Goal: Information Seeking & Learning: Learn about a topic

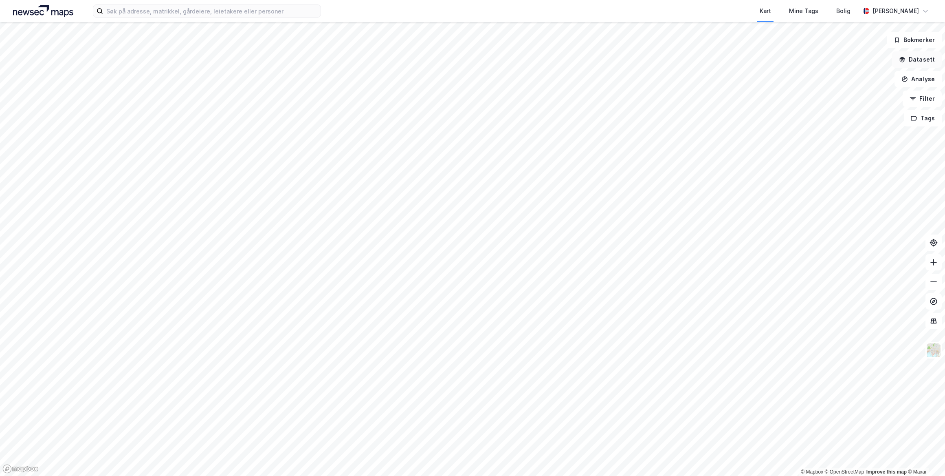
click at [923, 66] on button "Datasett" at bounding box center [917, 59] width 50 height 16
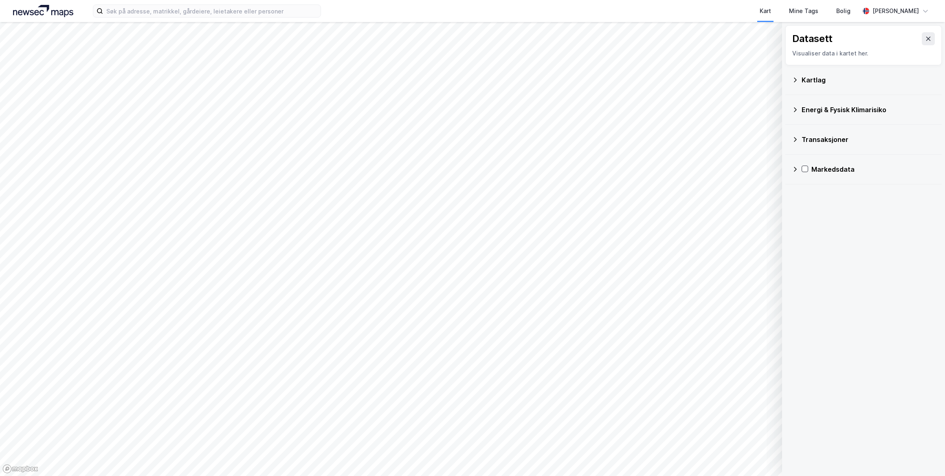
click at [796, 138] on icon at bounding box center [795, 139] width 7 height 7
click at [817, 159] on icon at bounding box center [816, 159] width 6 height 6
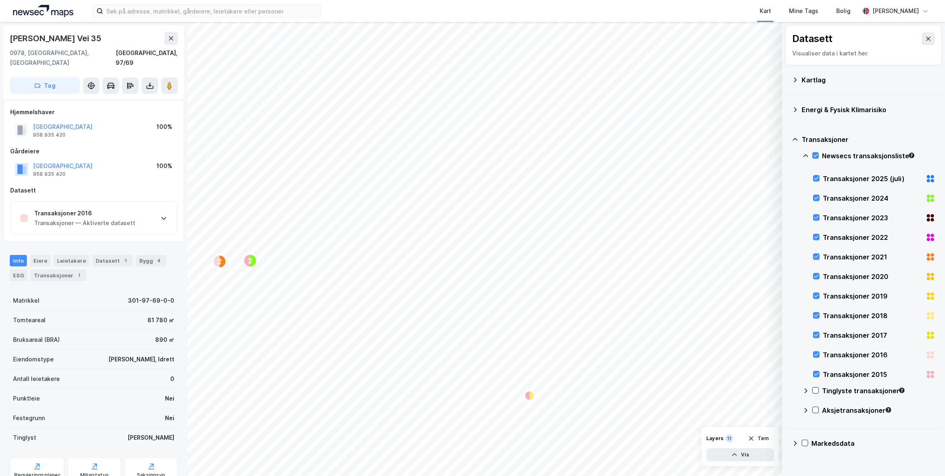
click at [110, 208] on div "Transaksjoner 2016" at bounding box center [84, 213] width 101 height 10
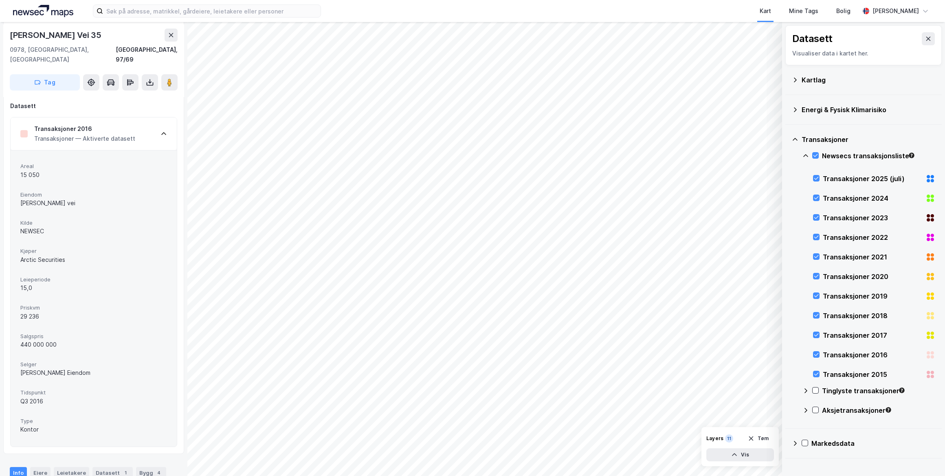
scroll to position [74, 0]
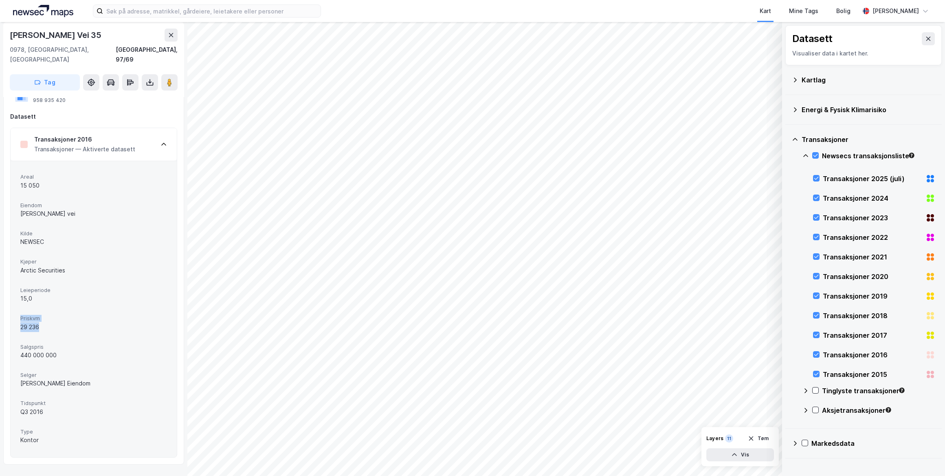
drag, startPoint x: 37, startPoint y: 314, endPoint x: 20, endPoint y: 302, distance: 20.5
click at [20, 312] on div "Priskvm 29 236" at bounding box center [93, 323] width 147 height 22
drag, startPoint x: 20, startPoint y: 302, endPoint x: 38, endPoint y: 313, distance: 20.7
click at [38, 322] on div "29 236" at bounding box center [93, 327] width 147 height 10
drag, startPoint x: 46, startPoint y: 318, endPoint x: 18, endPoint y: 316, distance: 28.2
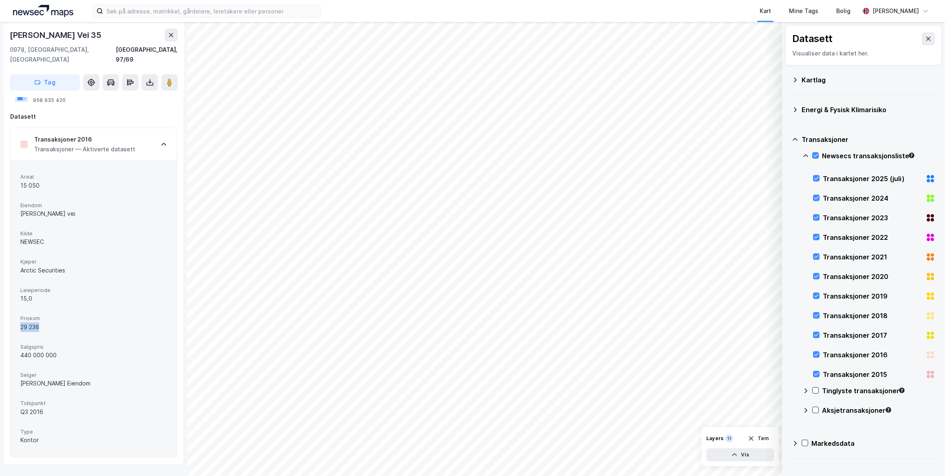
click at [18, 316] on div "Areal 15 050 [PERSON_NAME] vei Kilde NEWSEC Kjøper Arctic Securities Leieperiod…" at bounding box center [94, 309] width 166 height 296
drag, startPoint x: 18, startPoint y: 316, endPoint x: 41, endPoint y: 319, distance: 23.8
click at [41, 322] on div "29 236" at bounding box center [93, 327] width 147 height 10
drag, startPoint x: 43, startPoint y: 318, endPoint x: 18, endPoint y: 318, distance: 24.9
click at [18, 318] on div "Areal 15 050 [PERSON_NAME] vei Kilde NEWSEC Kjøper Arctic Securities Leieperiod…" at bounding box center [94, 309] width 166 height 296
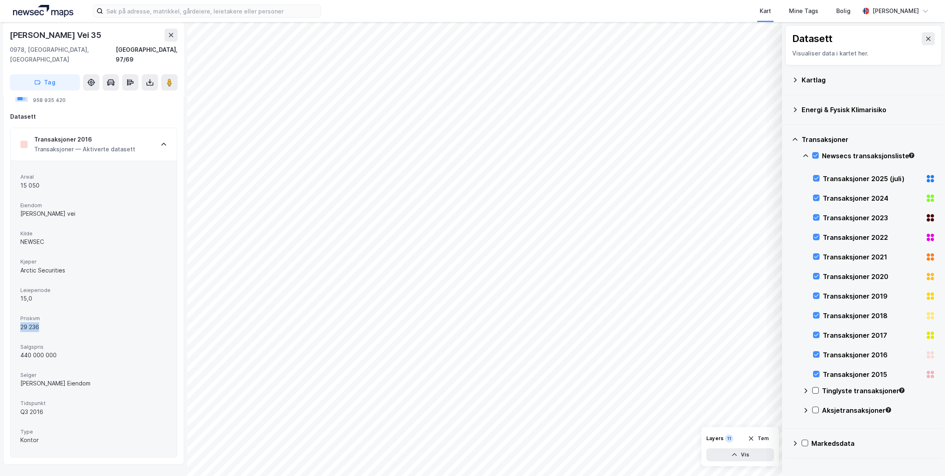
drag, startPoint x: 18, startPoint y: 318, endPoint x: 43, endPoint y: 321, distance: 25.0
click at [43, 322] on div "29 236" at bounding box center [93, 327] width 147 height 10
drag, startPoint x: 42, startPoint y: 318, endPoint x: 9, endPoint y: 315, distance: 33.6
click at [9, 315] on div "[GEOGRAPHIC_DATA] 958 935 420 100% [GEOGRAPHIC_DATA] [GEOGRAPHIC_DATA] 958 935 …" at bounding box center [93, 245] width 181 height 438
drag, startPoint x: 9, startPoint y: 315, endPoint x: 44, endPoint y: 322, distance: 36.0
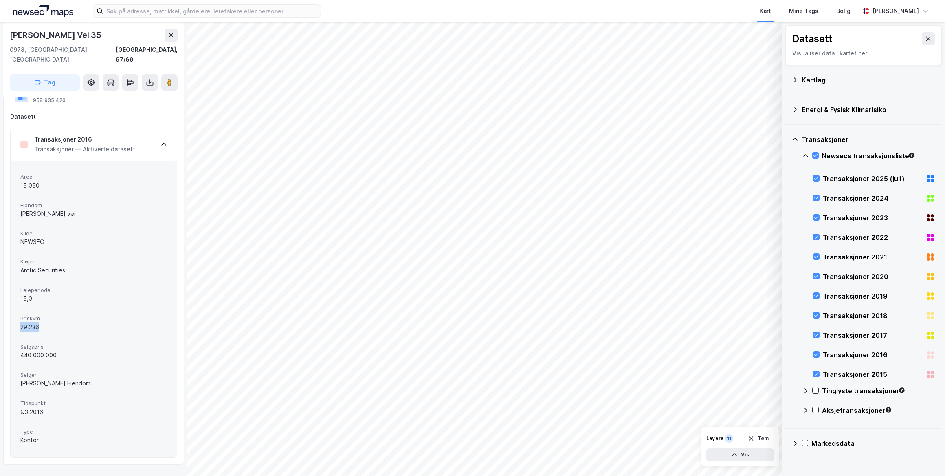
click at [44, 322] on div "Priskvm 29 236" at bounding box center [93, 323] width 147 height 22
drag, startPoint x: 44, startPoint y: 176, endPoint x: 24, endPoint y: 176, distance: 20.8
click at [24, 181] on div "15 050" at bounding box center [93, 186] width 147 height 10
drag, startPoint x: 24, startPoint y: 176, endPoint x: 55, endPoint y: 183, distance: 31.7
click at [55, 183] on div "Areal 15 050 [PERSON_NAME] vei Kilde NEWSEC Kjøper Arctic Securities Leieperiod…" at bounding box center [93, 309] width 147 height 276
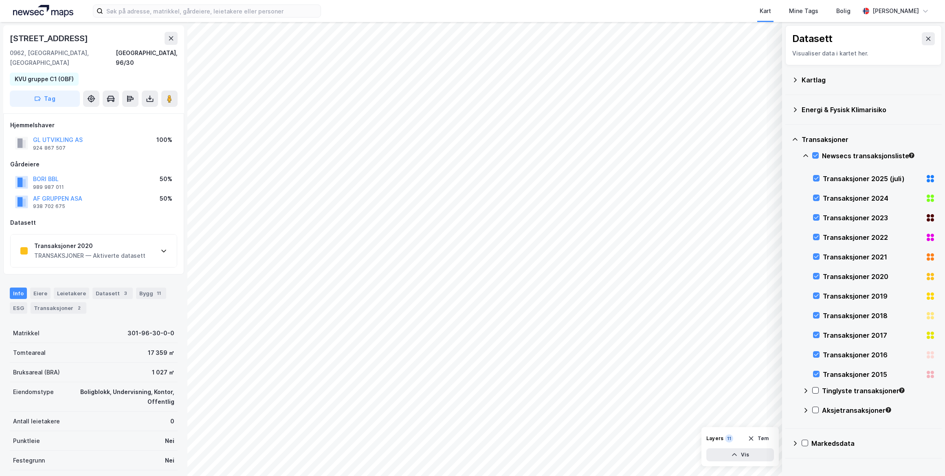
scroll to position [66, 0]
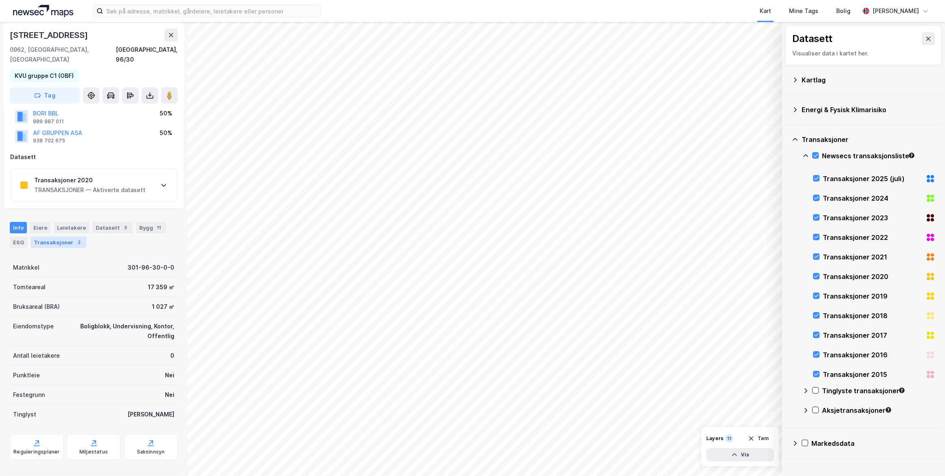
click at [64, 236] on div "Transaksjoner 2" at bounding box center [59, 241] width 56 height 11
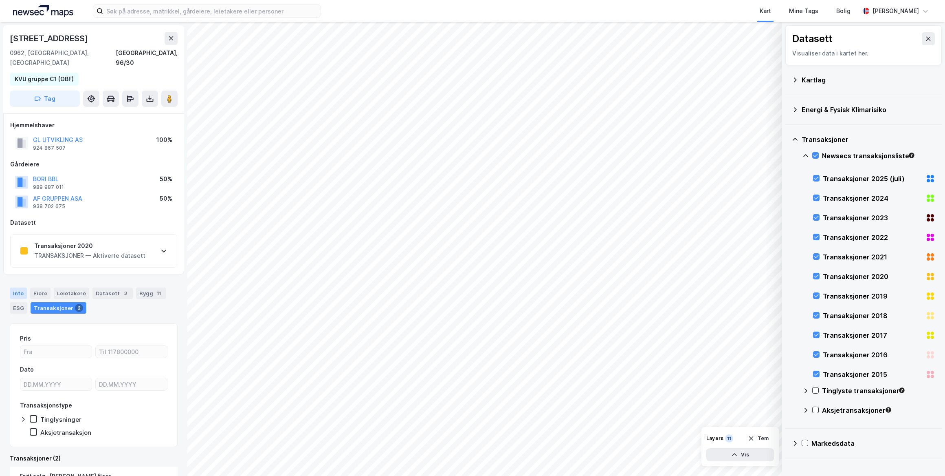
click at [23, 287] on div "Info" at bounding box center [18, 292] width 17 height 11
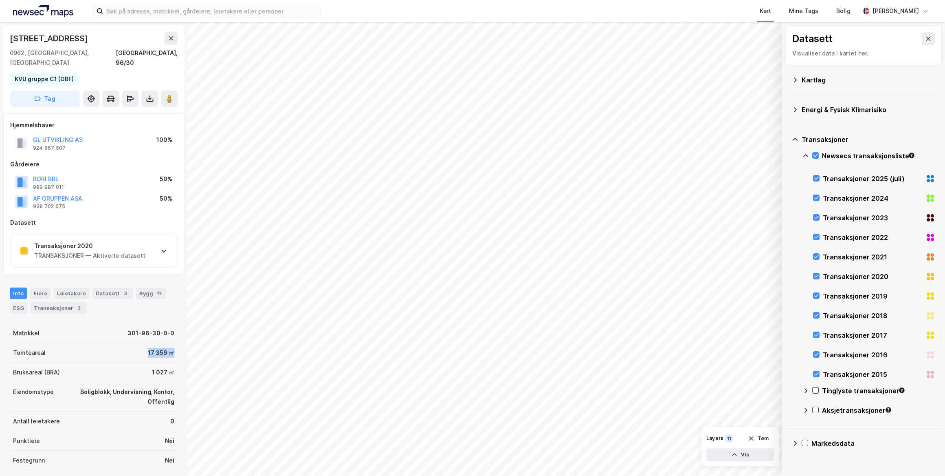
drag, startPoint x: 171, startPoint y: 346, endPoint x: 119, endPoint y: 344, distance: 51.4
click at [119, 344] on div "Tomteareal 17 359 ㎡" at bounding box center [94, 353] width 168 height 20
drag, startPoint x: 119, startPoint y: 344, endPoint x: 134, endPoint y: 346, distance: 14.9
click at [123, 349] on div "Tomteareal 17 359 ㎡" at bounding box center [94, 353] width 168 height 20
drag, startPoint x: 140, startPoint y: 344, endPoint x: 170, endPoint y: 342, distance: 29.8
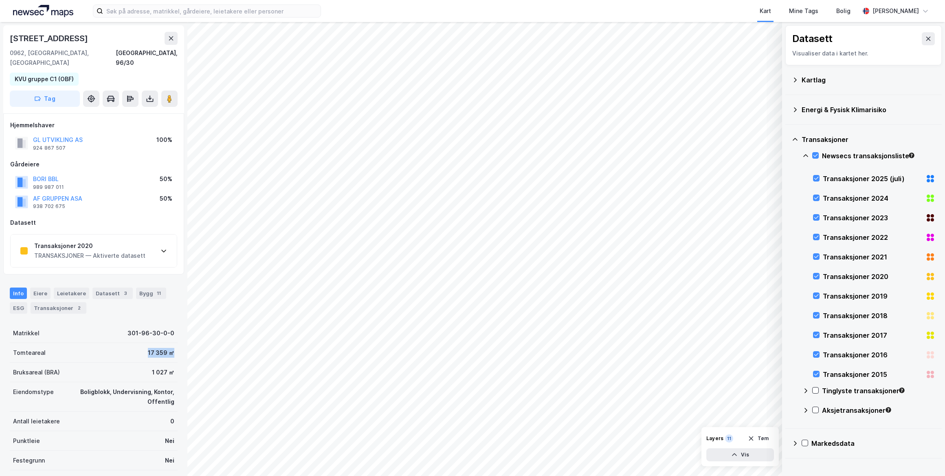
click at [170, 343] on div "Tomteareal 17 359 ㎡" at bounding box center [94, 353] width 168 height 20
drag, startPoint x: 170, startPoint y: 342, endPoint x: 168, endPoint y: 348, distance: 5.7
click at [168, 348] on div "Tomteareal 17 359 ㎡" at bounding box center [94, 353] width 168 height 20
click at [171, 343] on div "Tomteareal 17 359 ㎡" at bounding box center [94, 353] width 168 height 20
click at [175, 40] on button at bounding box center [171, 38] width 13 height 13
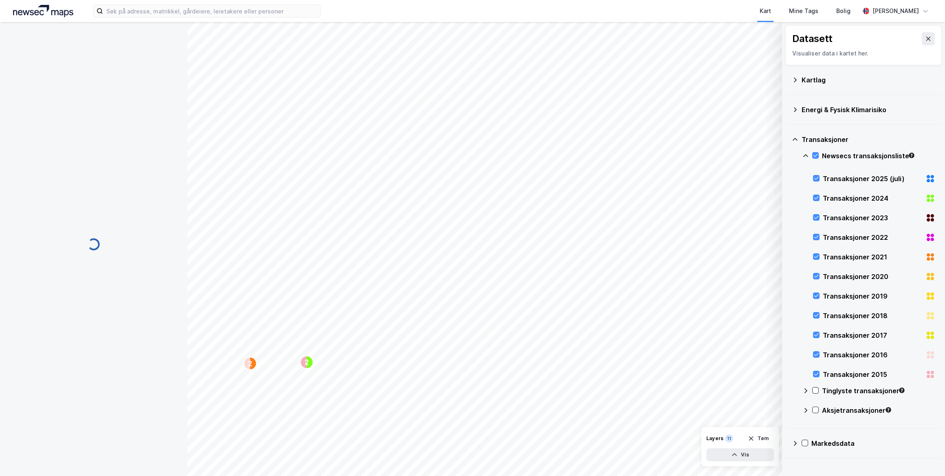
scroll to position [24, 0]
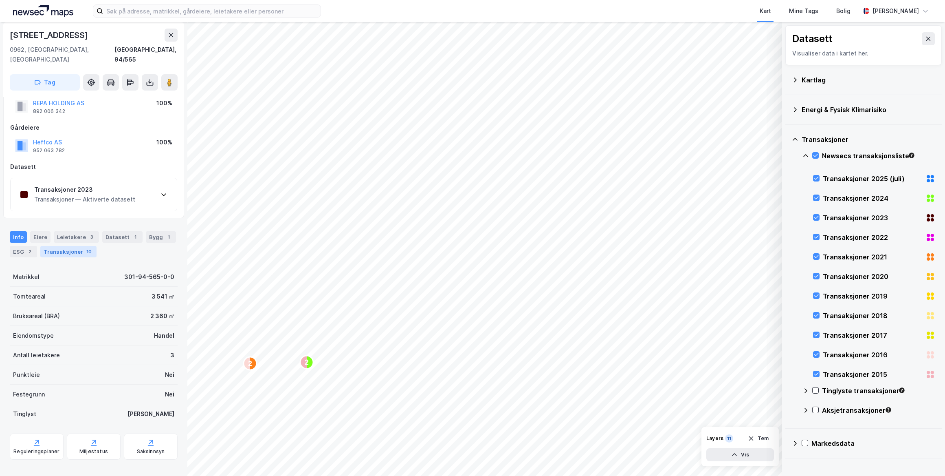
click at [74, 246] on div "Transaksjoner 10" at bounding box center [68, 251] width 56 height 11
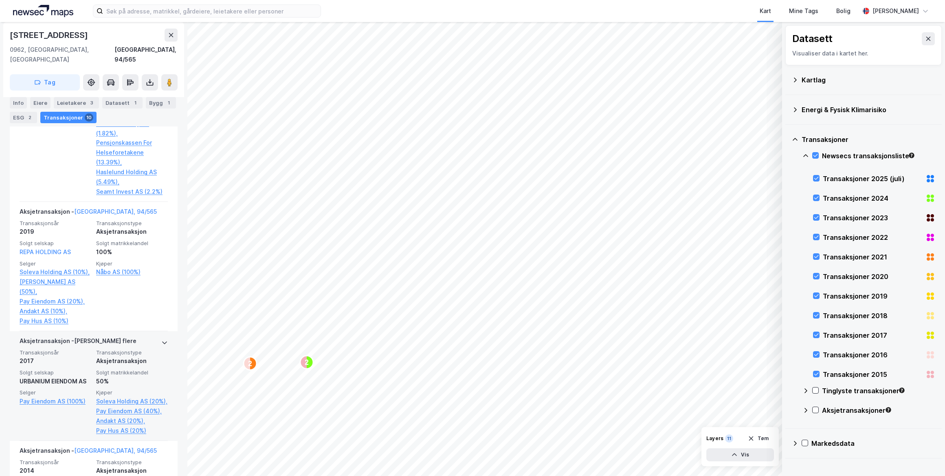
scroll to position [667, 0]
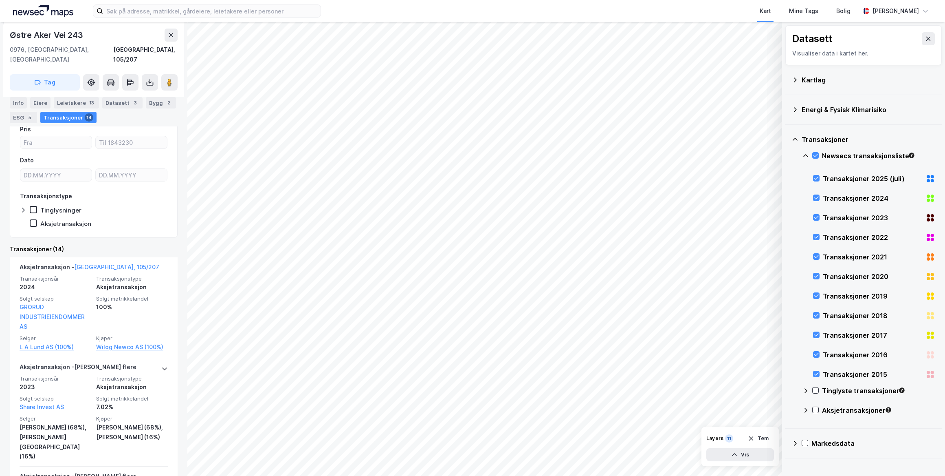
scroll to position [185, 0]
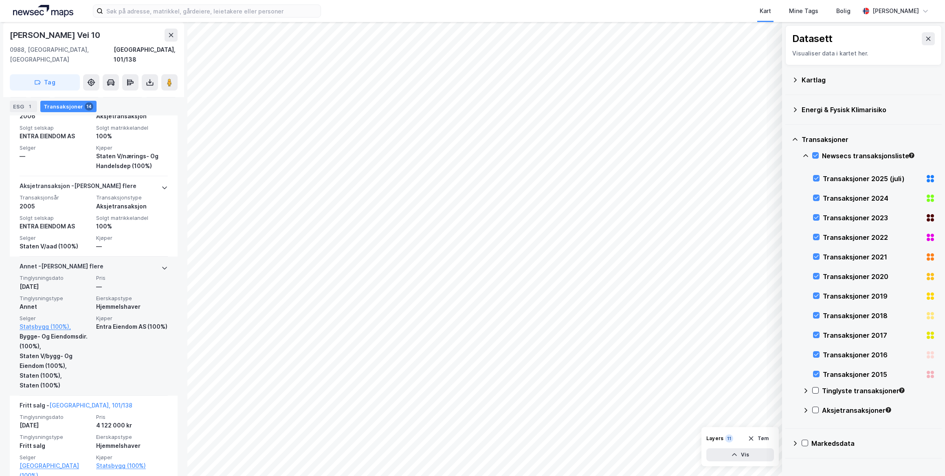
scroll to position [1556, 0]
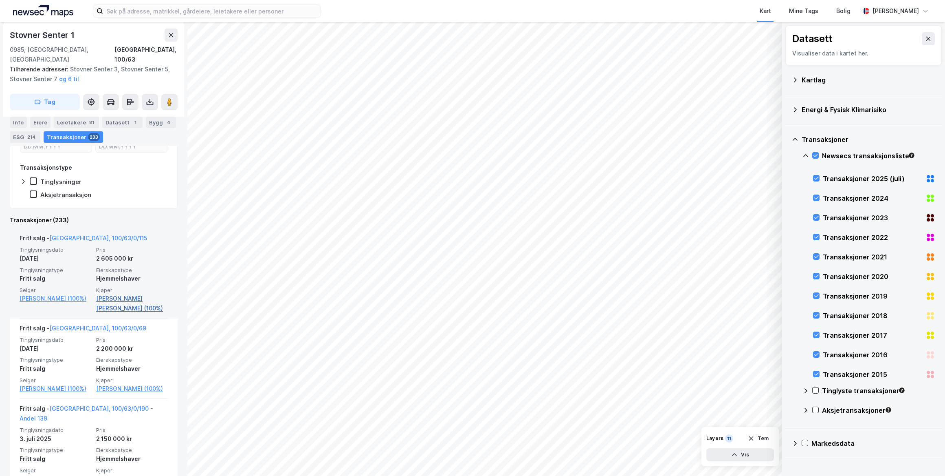
scroll to position [385, 0]
